Goal: Browse casually

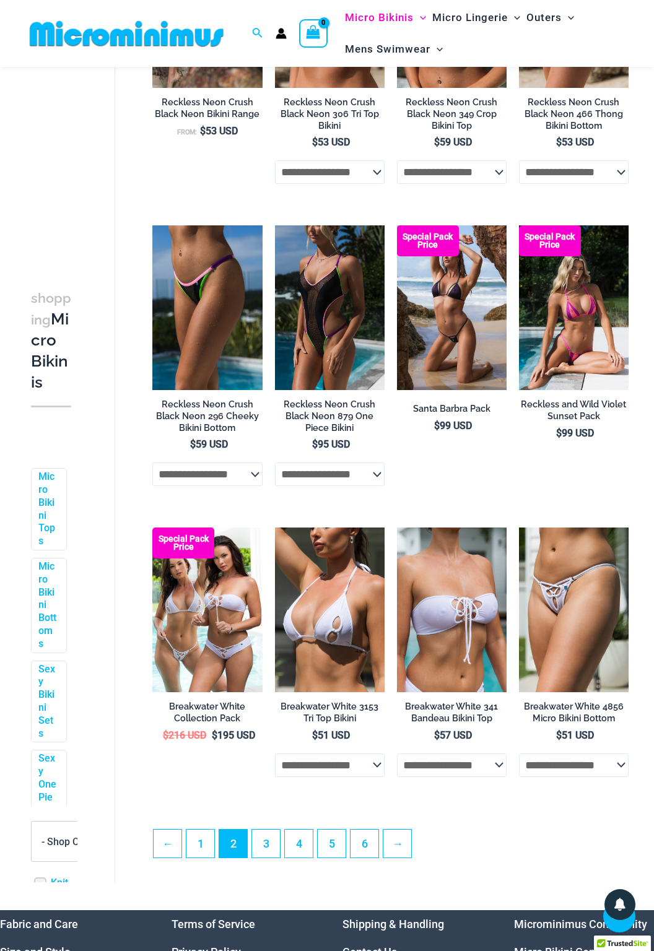
scroll to position [1719, 0]
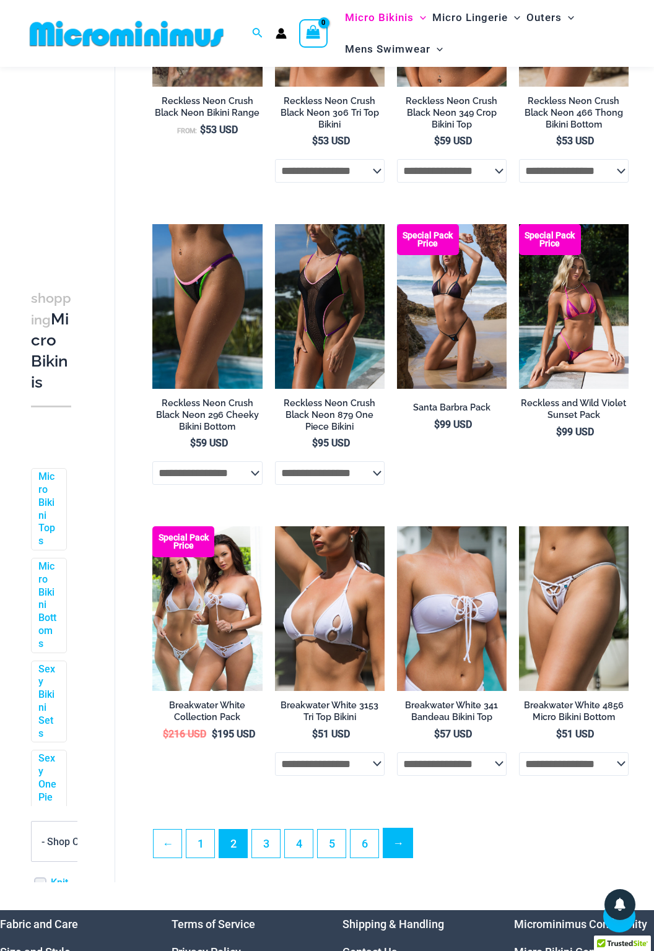
click at [400, 851] on link "→" at bounding box center [397, 843] width 29 height 29
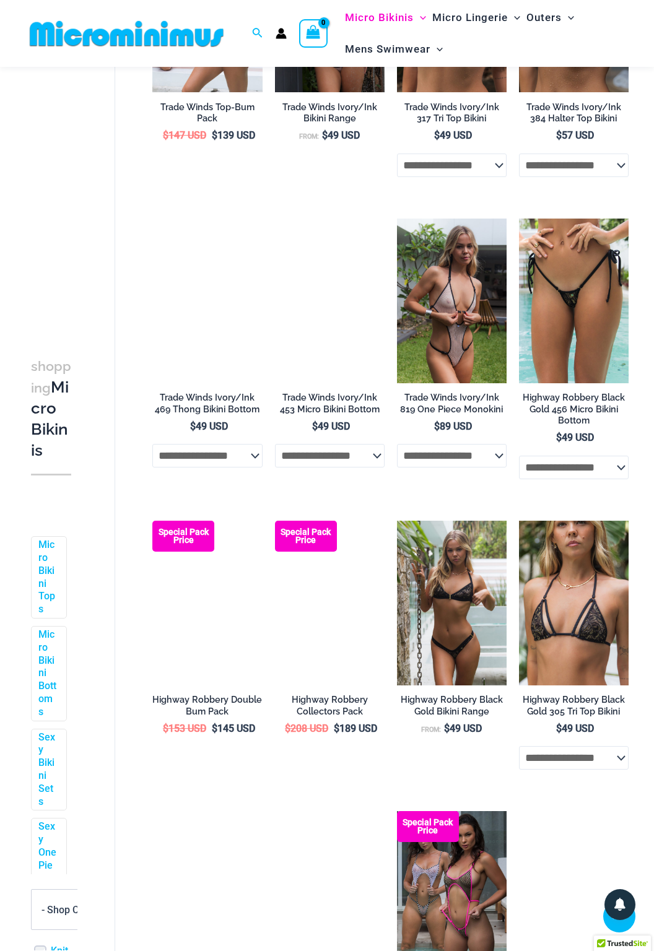
scroll to position [461, 0]
